Goal: Obtain resource: Obtain resource

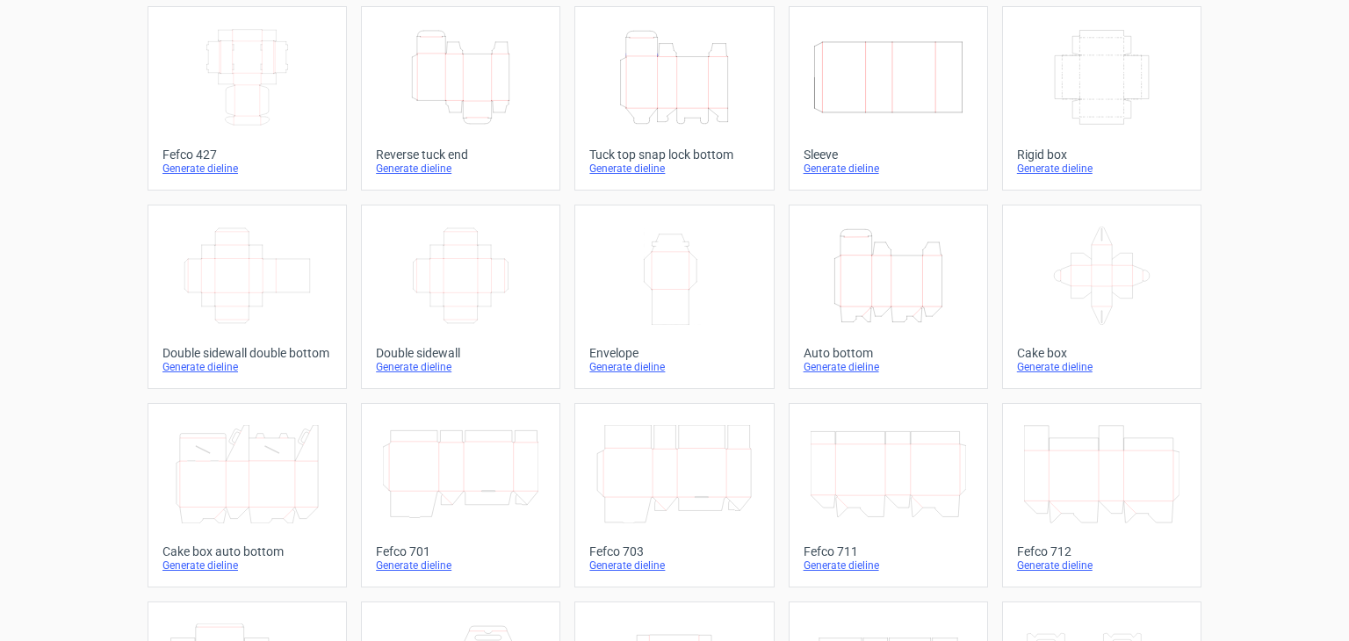
scroll to position [104, 0]
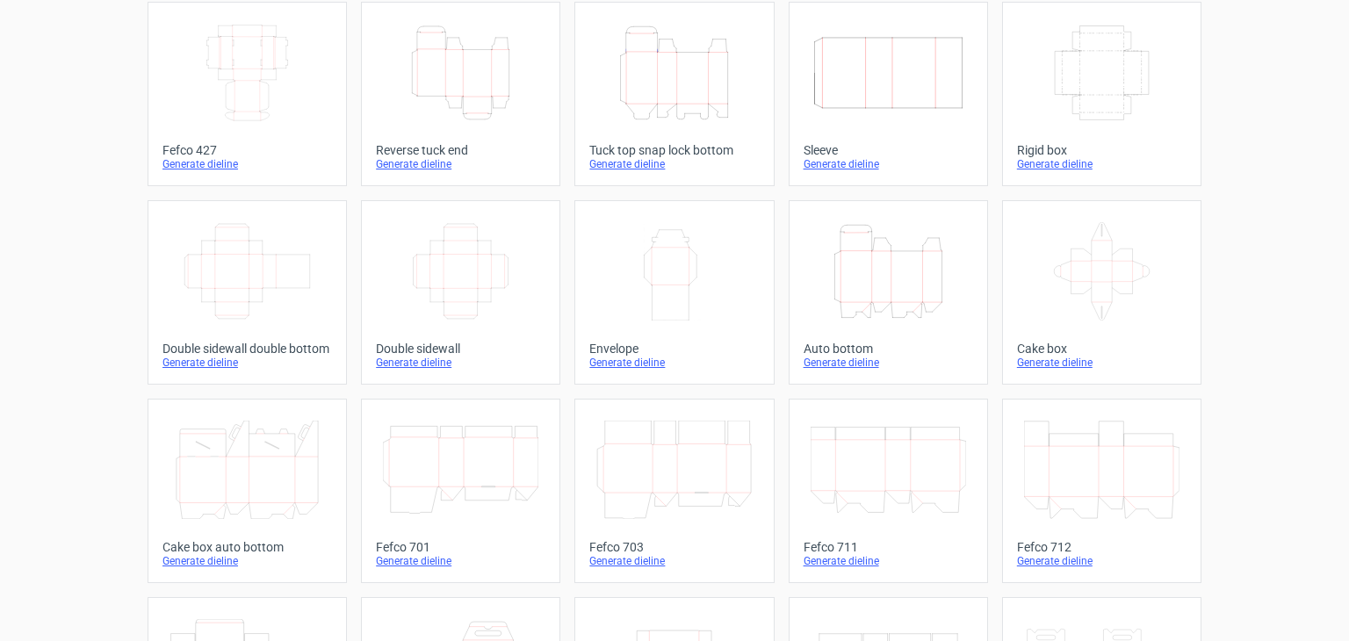
click at [274, 269] on icon "Width Depth Height" at bounding box center [247, 271] width 155 height 98
